Goal: Information Seeking & Learning: Learn about a topic

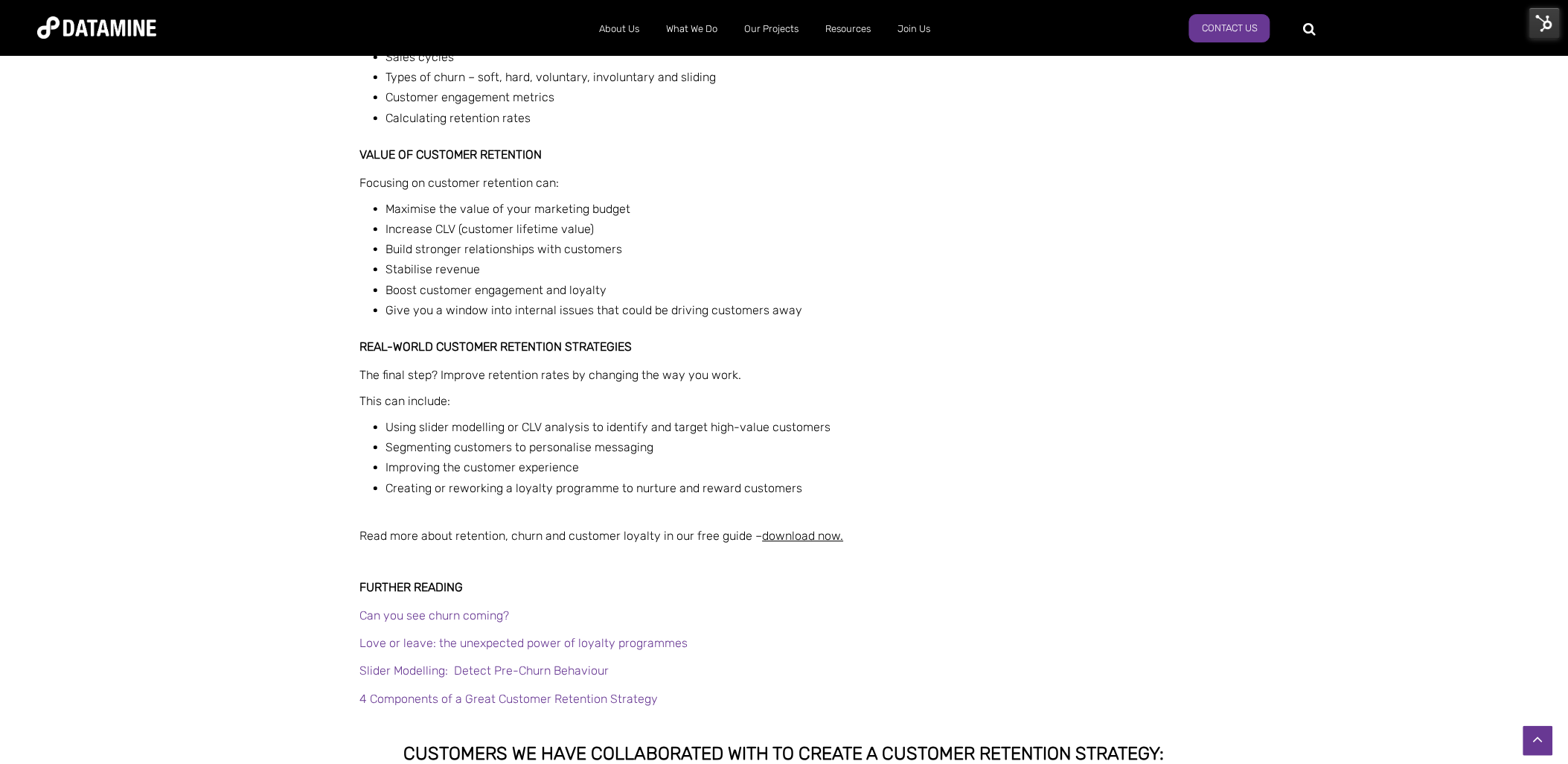
scroll to position [1329, 0]
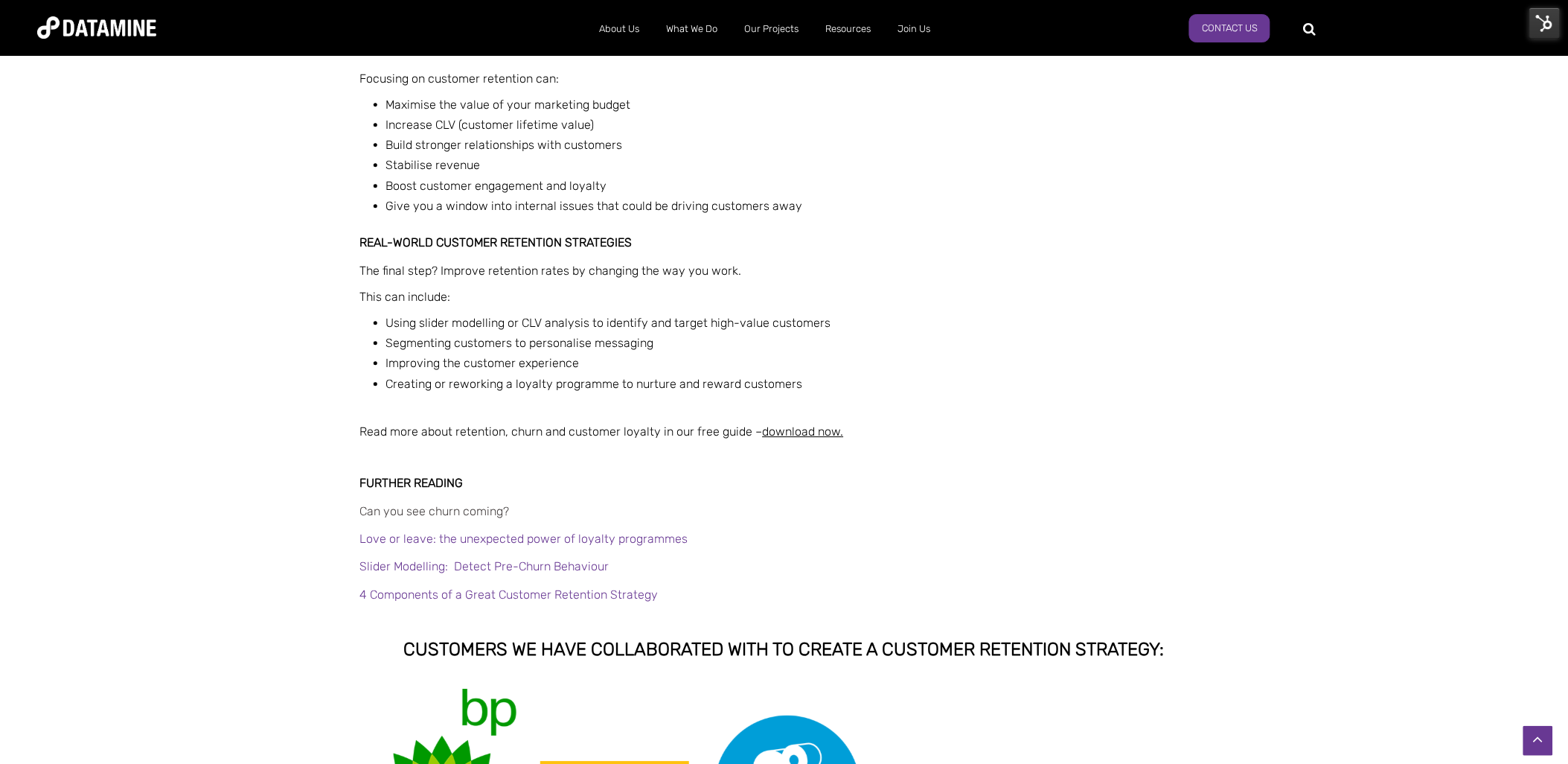
click at [488, 508] on link "Can you see churn coming?" at bounding box center [434, 511] width 150 height 14
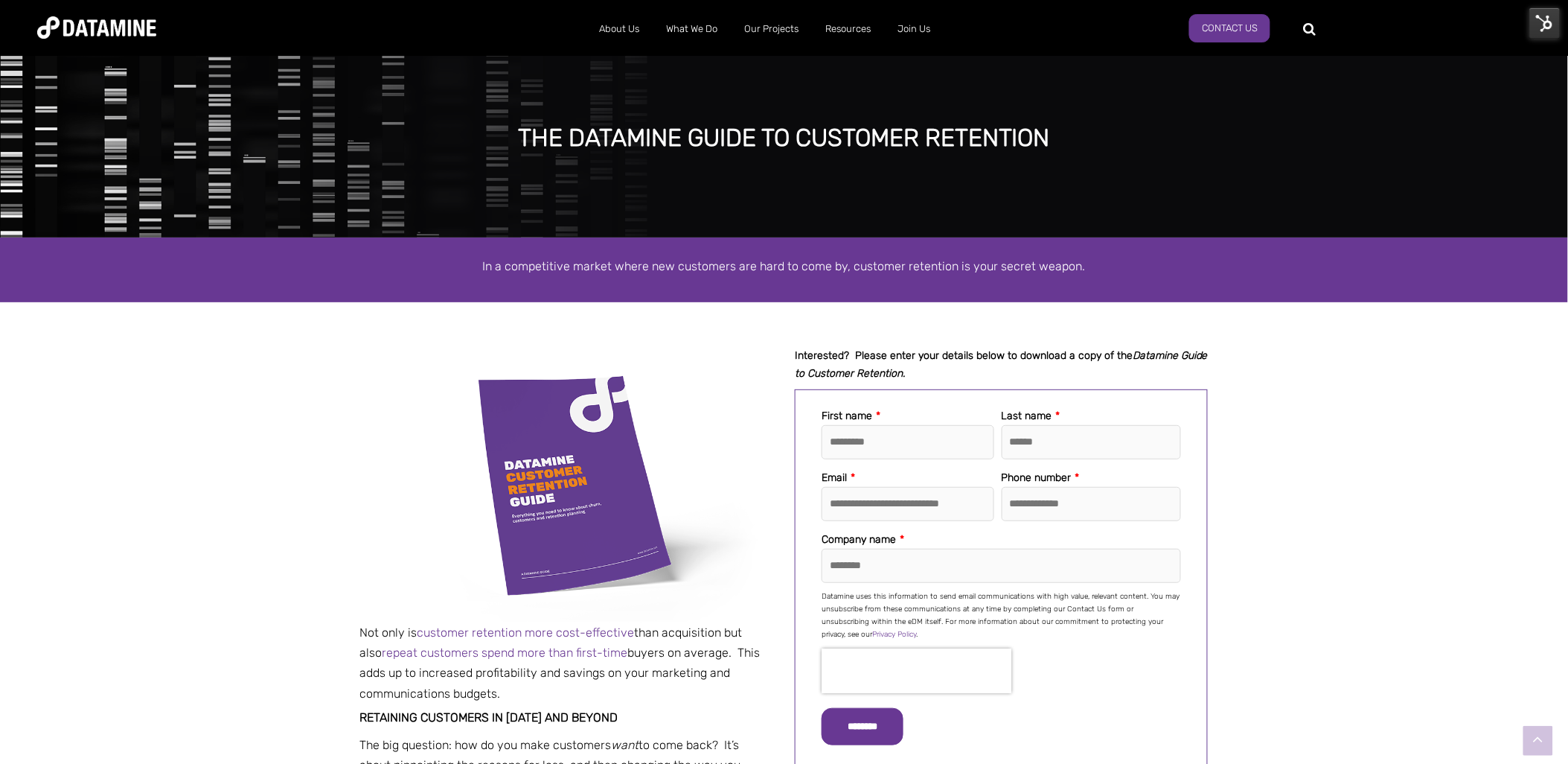
scroll to position [0, 0]
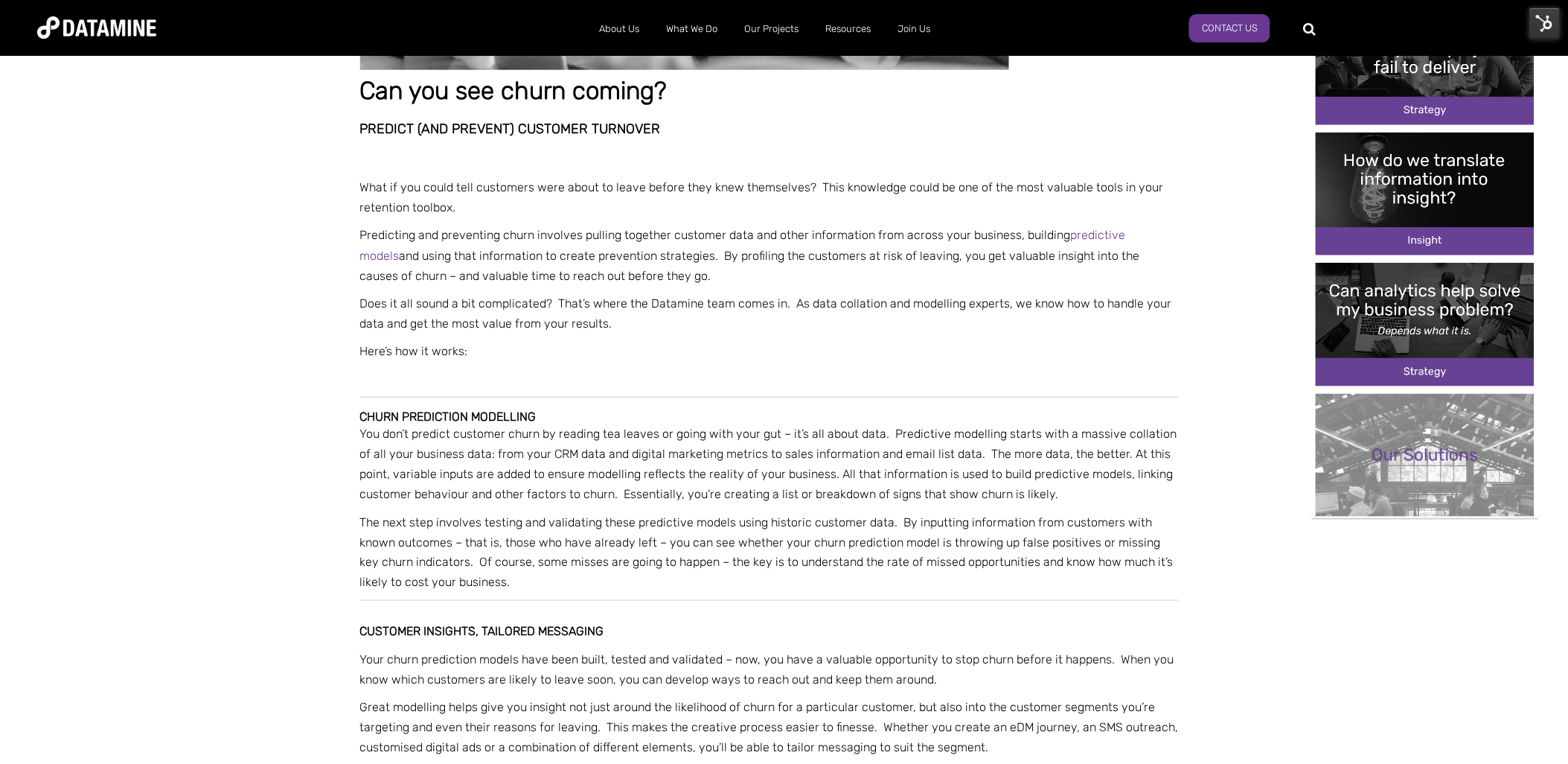
scroll to position [455, 0]
